Goal: Task Accomplishment & Management: Manage account settings

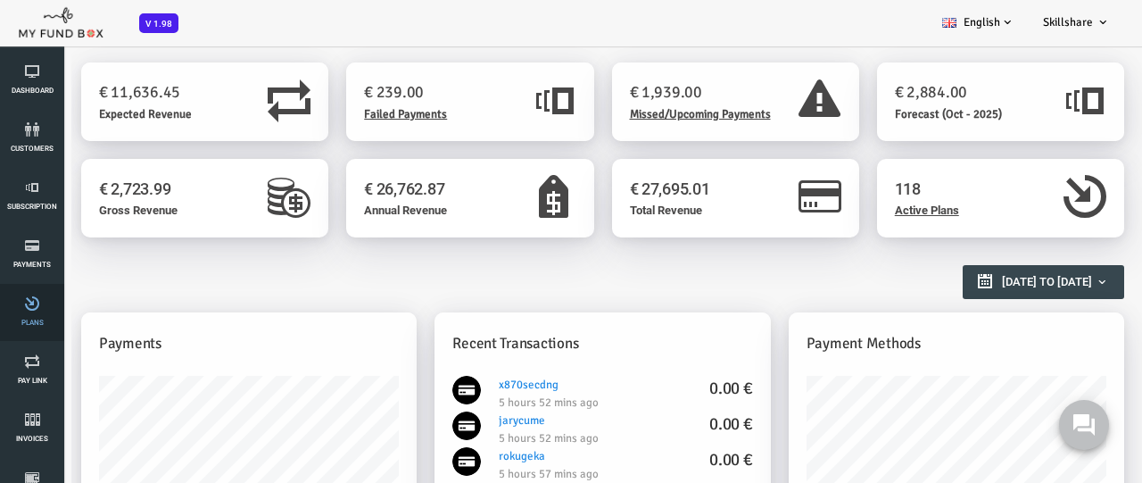
click at [32, 312] on link "Plans" at bounding box center [32, 312] width 54 height 57
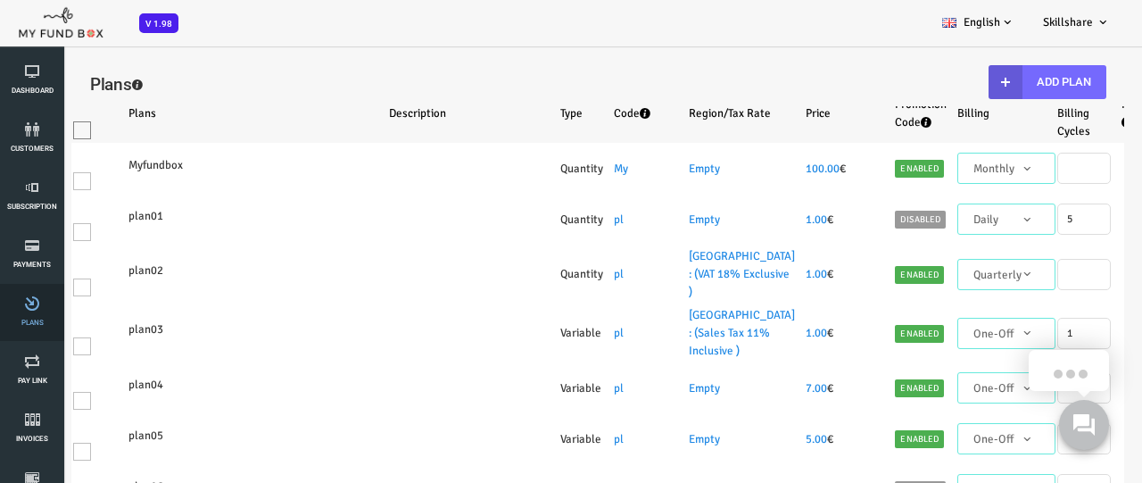
select select "100"
